Goal: Information Seeking & Learning: Learn about a topic

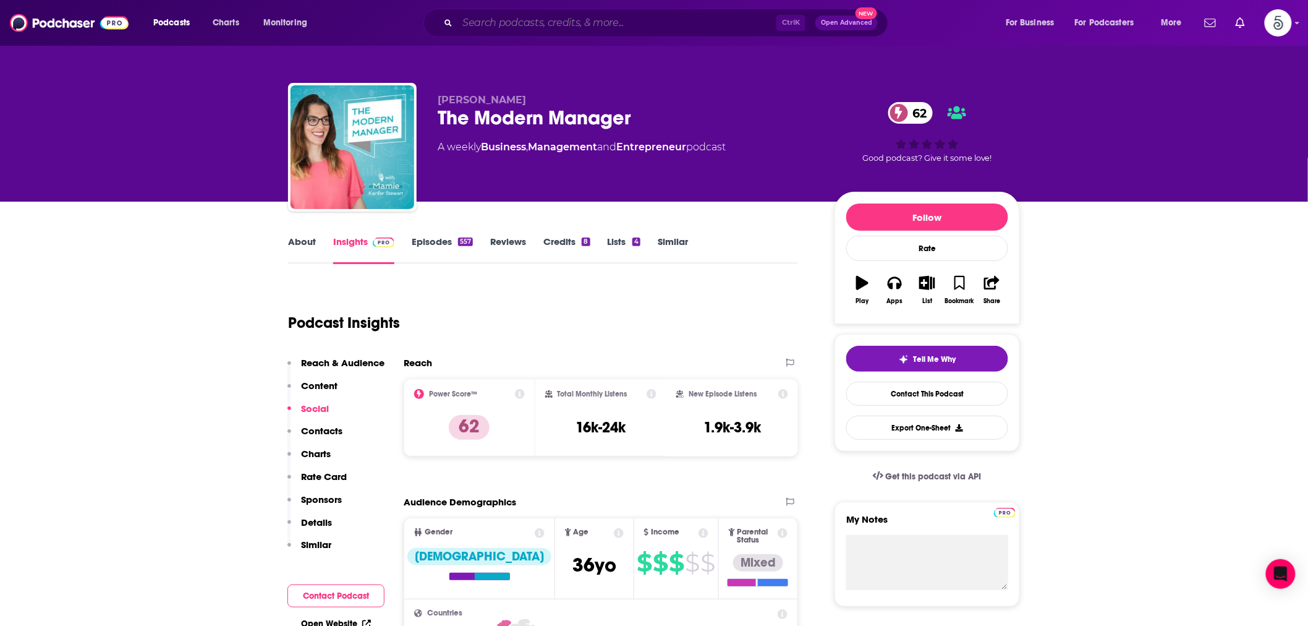
click at [496, 19] on input "Search podcasts, credits, & more..." at bounding box center [616, 23] width 319 height 20
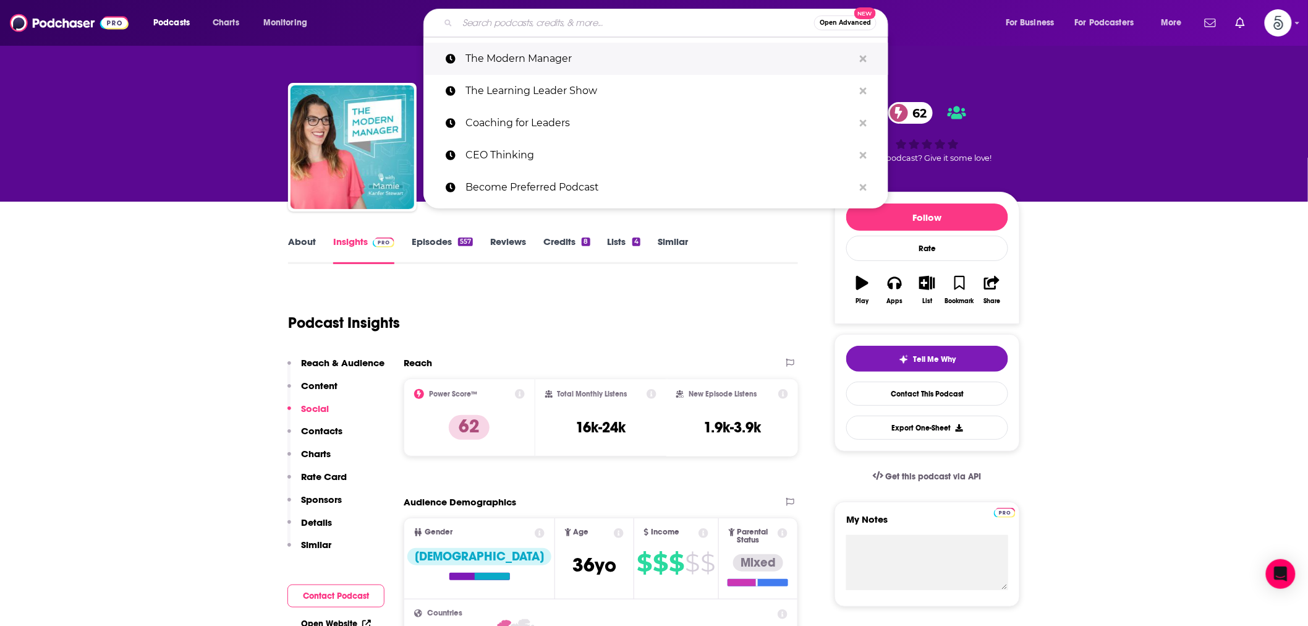
drag, startPoint x: 494, startPoint y: 27, endPoint x: 488, endPoint y: 69, distance: 42.5
click at [478, 21] on input "Search podcasts, credits, & more..." at bounding box center [635, 23] width 357 height 20
paste input "What If? So What?"
type input "What If? So What?"
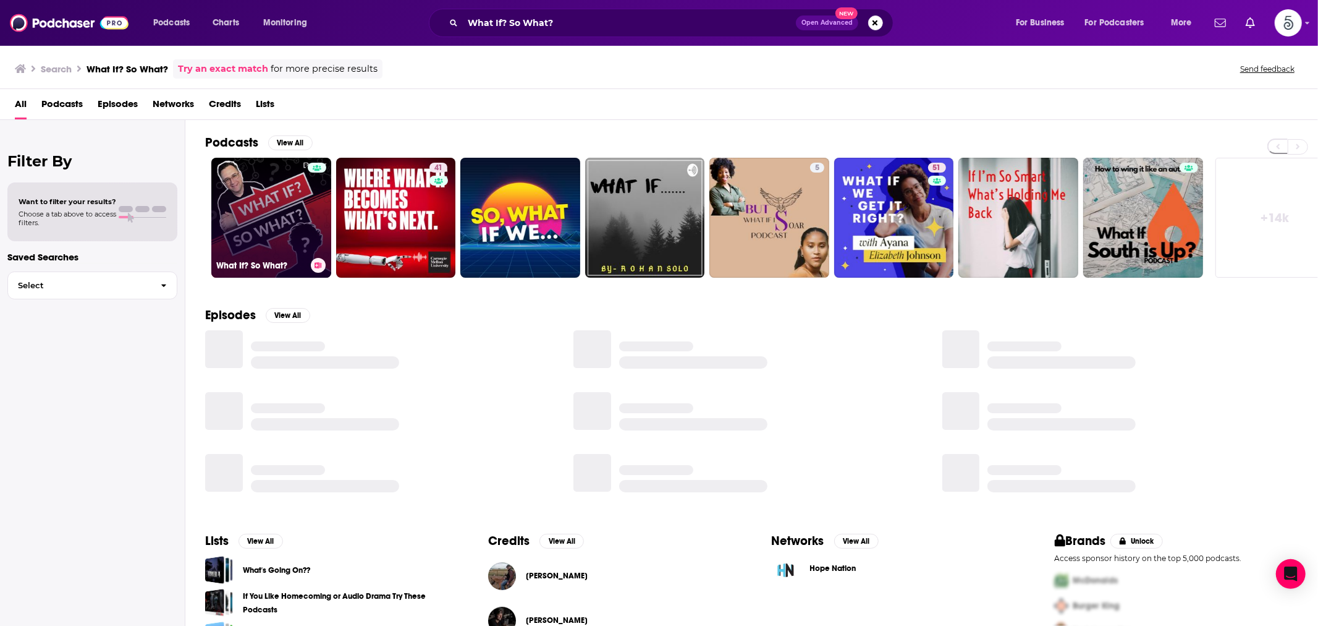
click at [297, 206] on link "What If? So What?" at bounding box center [271, 218] width 120 height 120
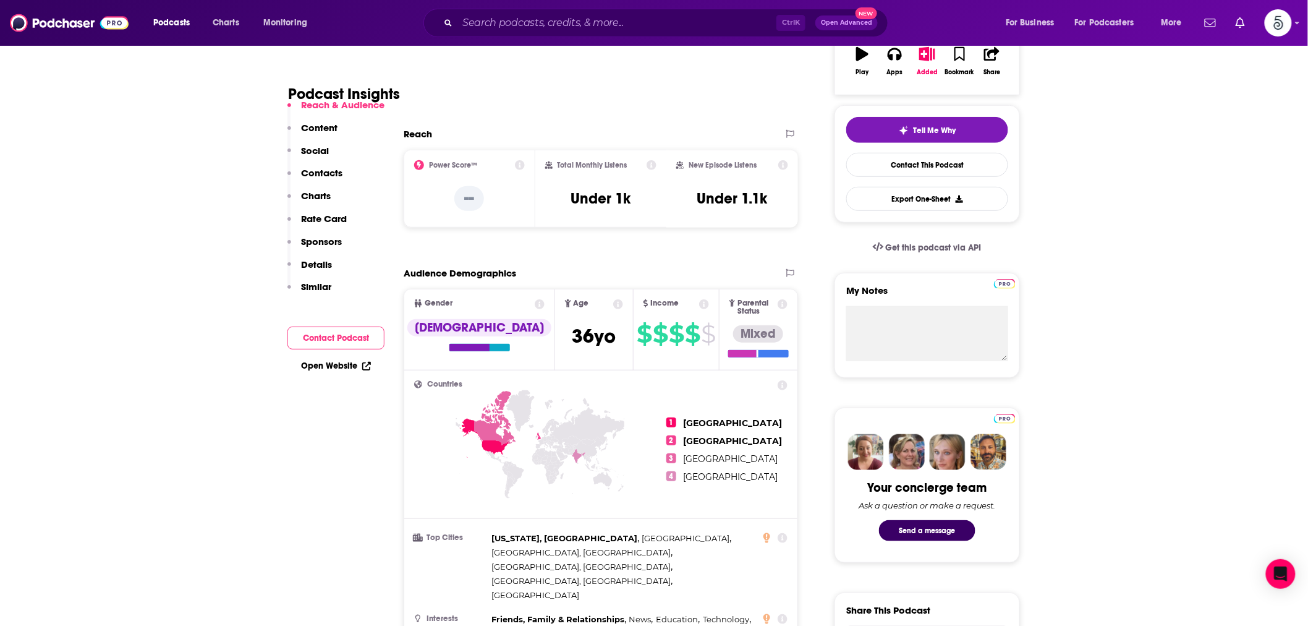
scroll to position [801, 0]
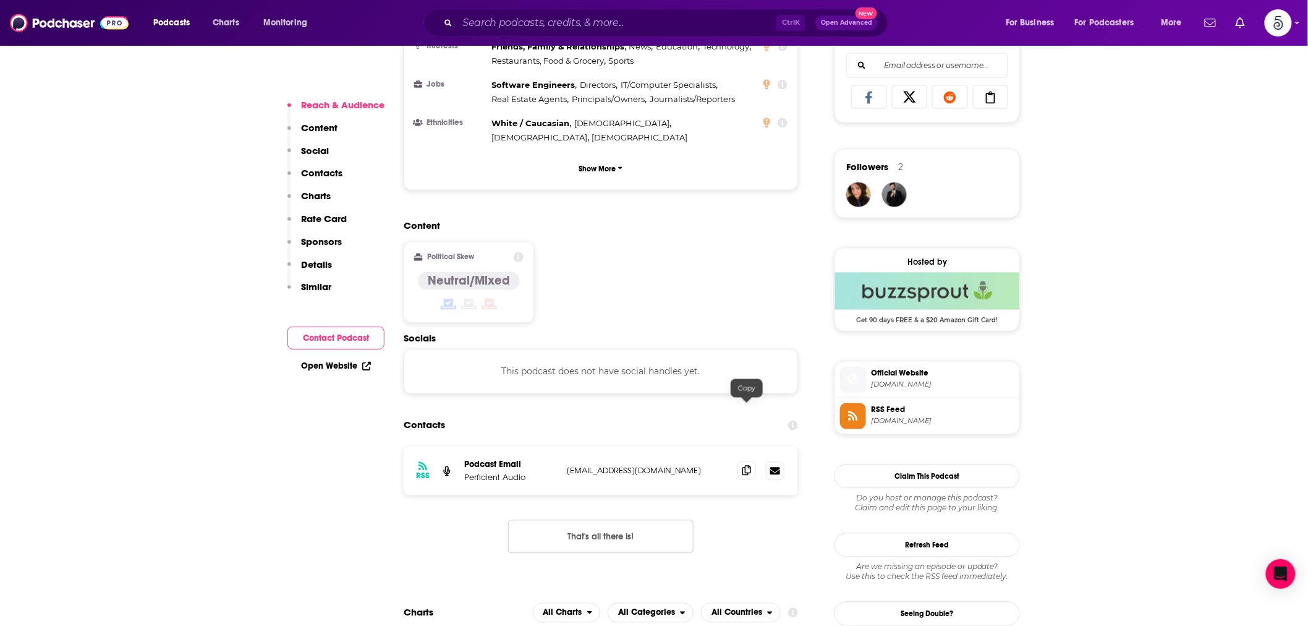
click at [750, 465] on icon at bounding box center [746, 470] width 9 height 10
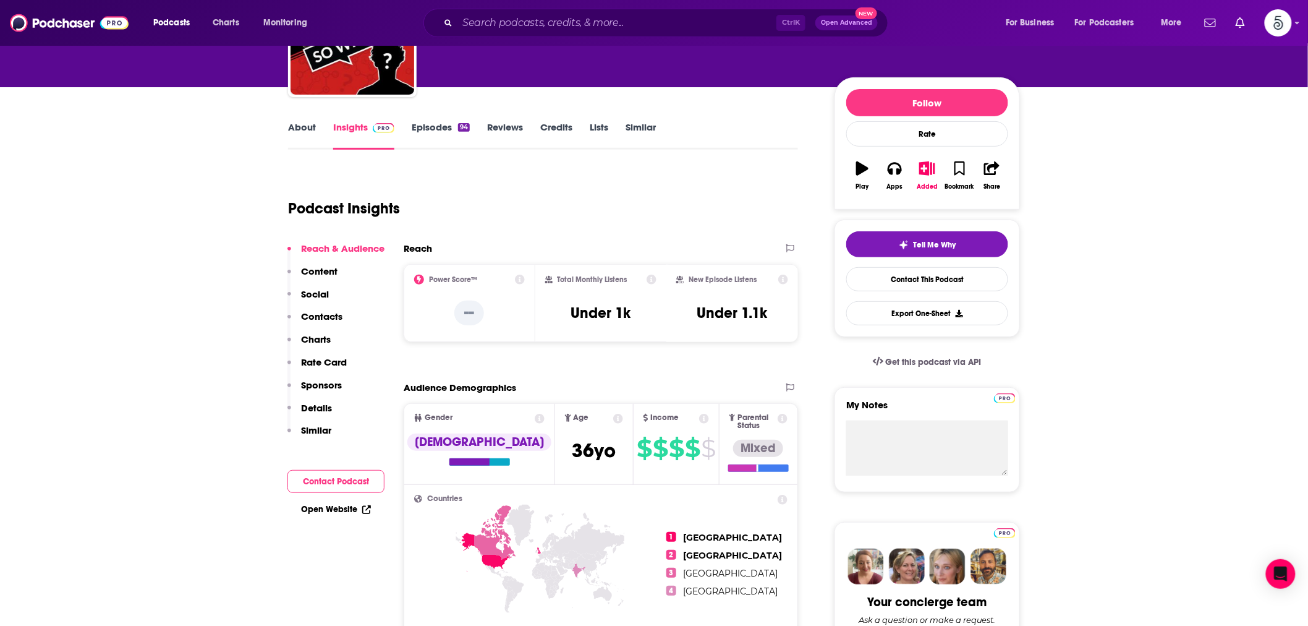
scroll to position [0, 0]
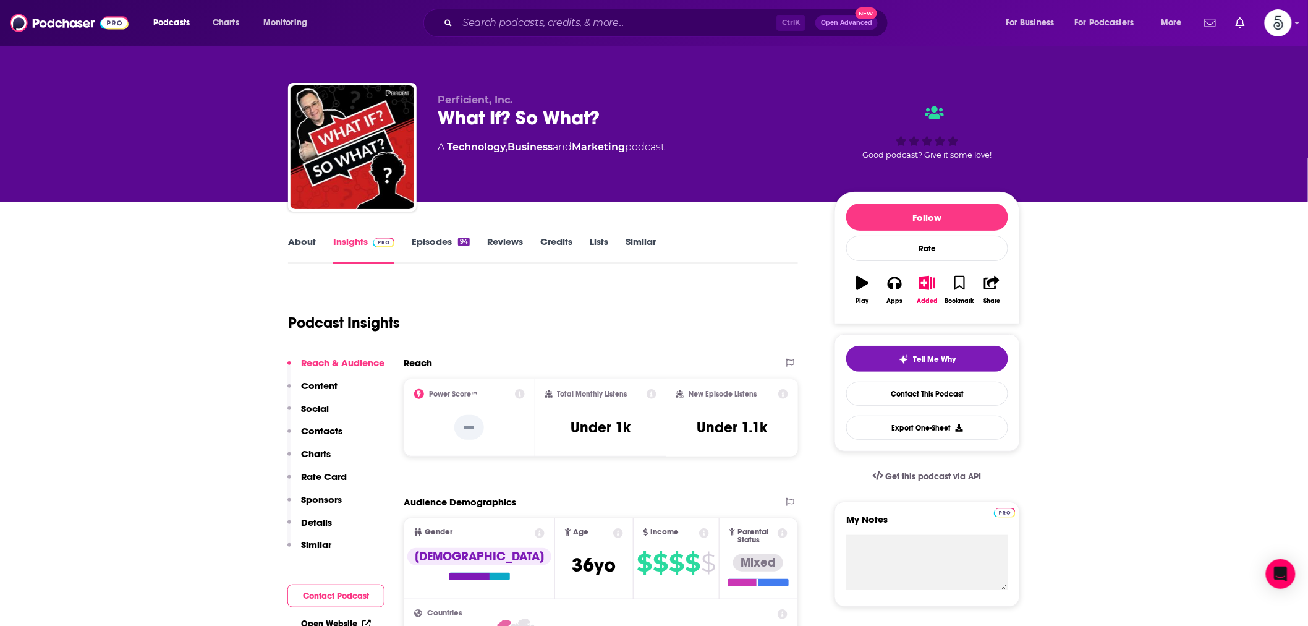
click at [300, 245] on link "About" at bounding box center [302, 249] width 28 height 28
